Goal: Task Accomplishment & Management: Complete application form

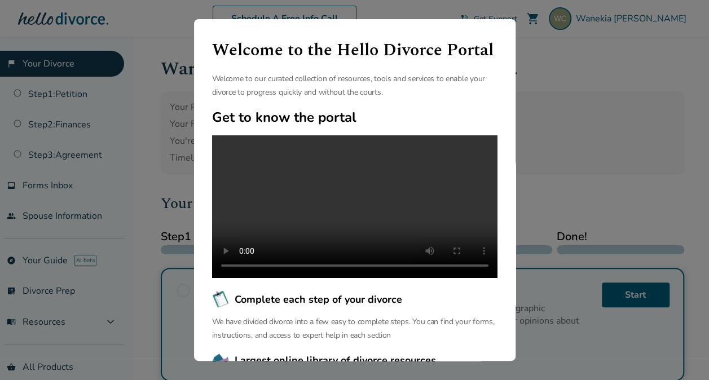
click at [601, 93] on div "Welcome to the Hello Divorce Portal Welcome to our curated collection of resour…" at bounding box center [354, 190] width 709 height 380
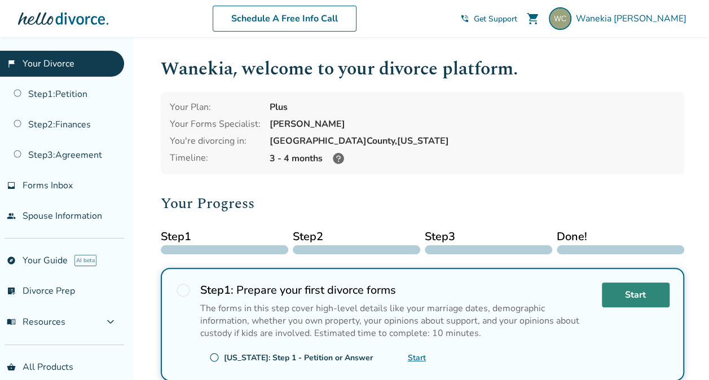
click at [647, 291] on link "Start" at bounding box center [636, 295] width 68 height 25
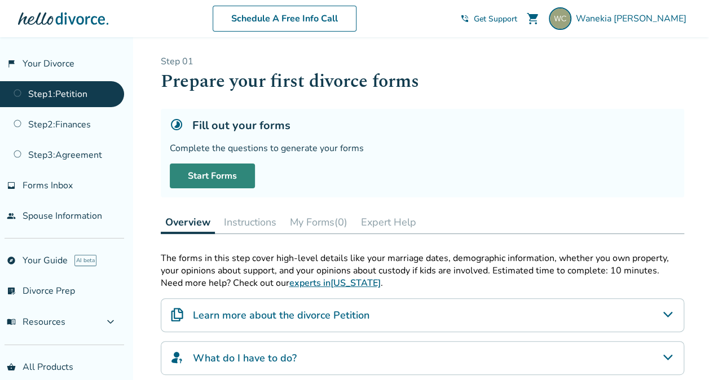
click at [190, 172] on link "Start Forms" at bounding box center [212, 176] width 85 height 25
